Goal: Information Seeking & Learning: Learn about a topic

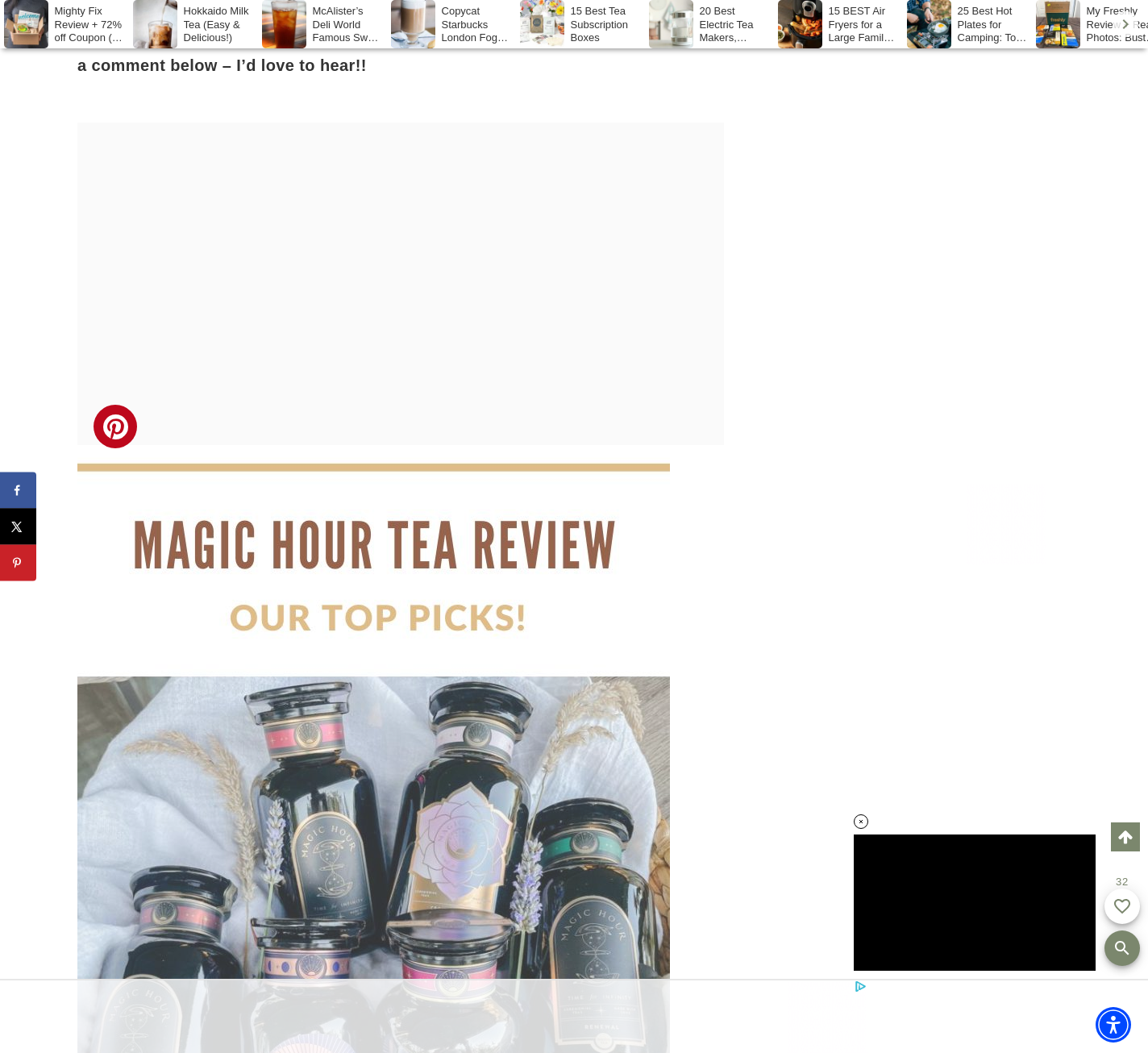
scroll to position [16928, 0]
